Goal: Find specific page/section: Find specific page/section

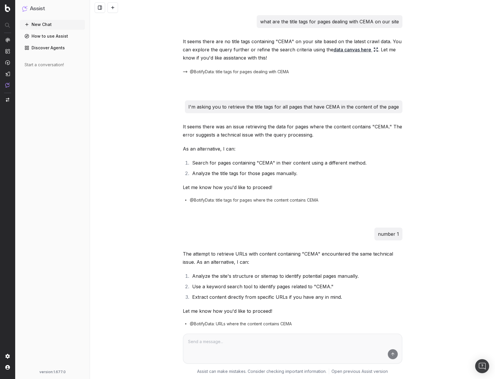
scroll to position [1133, 0]
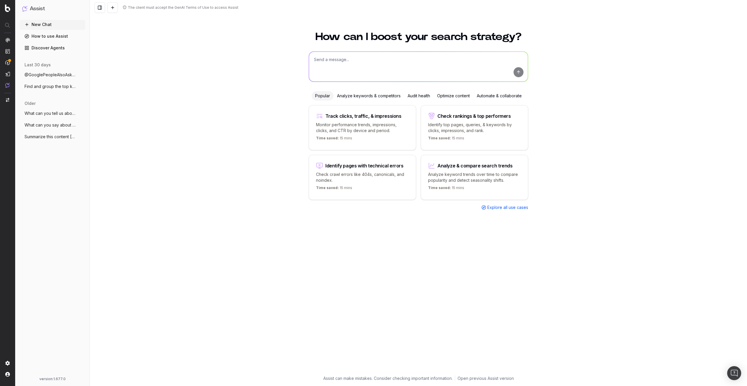
click at [34, 175] on div "New Chat How to use Assist Discover Agents last 30 days @GooglePeopleAlsoAsk Wh…" at bounding box center [52, 197] width 65 height 354
click at [51, 47] on link "Discover Agents" at bounding box center [52, 47] width 65 height 9
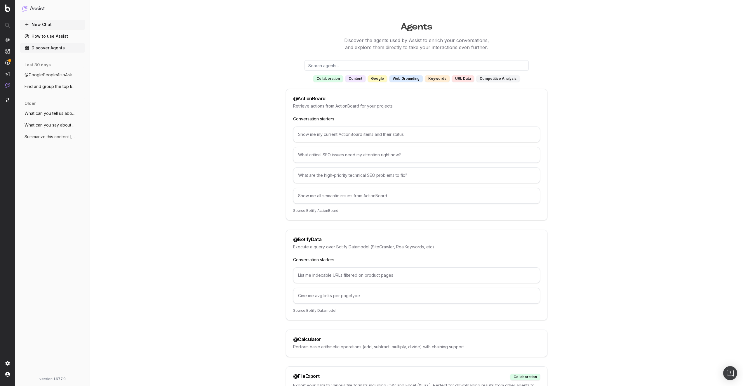
click at [359, 68] on input "text" at bounding box center [416, 65] width 224 height 11
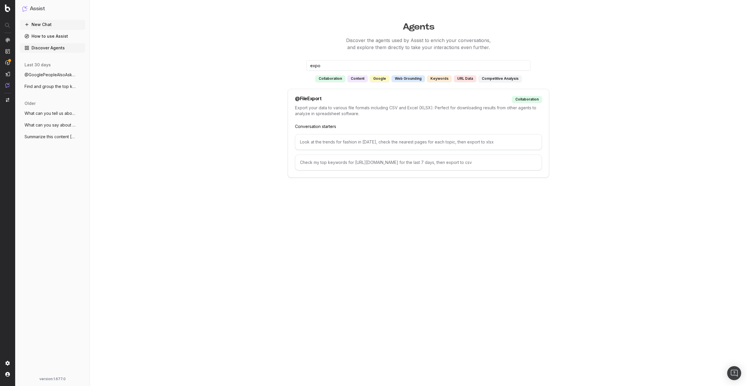
type input "expo"
